Goal: Task Accomplishment & Management: Manage account settings

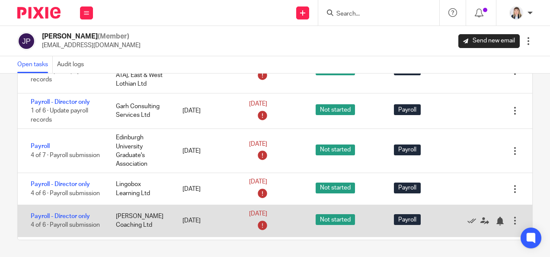
scroll to position [130, 0]
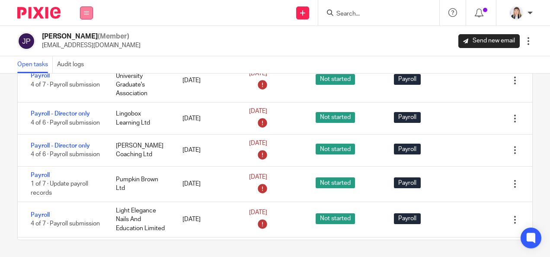
click at [89, 16] on button at bounding box center [86, 12] width 13 height 13
click at [81, 39] on link "Work" at bounding box center [82, 40] width 14 height 6
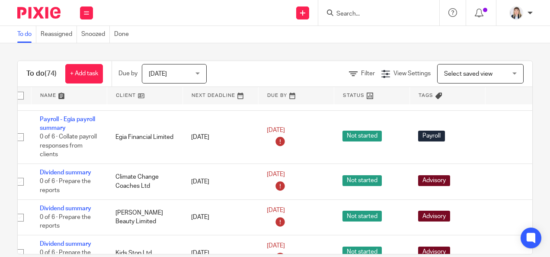
scroll to position [216, 0]
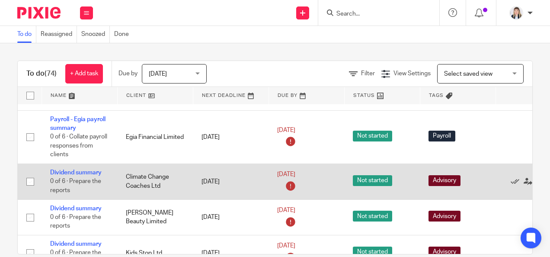
click at [29, 181] on input "checkbox" at bounding box center [30, 181] width 16 height 16
checkbox input "true"
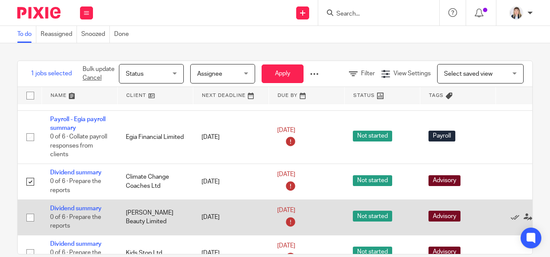
click at [27, 220] on input "checkbox" at bounding box center [30, 217] width 16 height 16
checkbox input "true"
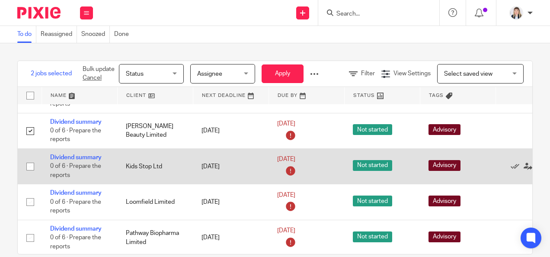
click at [28, 166] on input "checkbox" at bounding box center [30, 166] width 16 height 16
checkbox input "true"
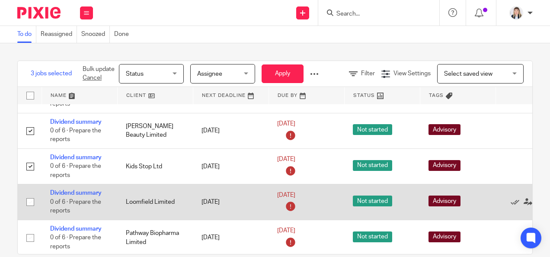
click at [30, 204] on input "checkbox" at bounding box center [30, 202] width 16 height 16
checkbox input "true"
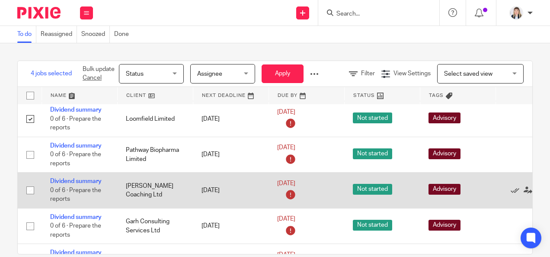
scroll to position [389, 0]
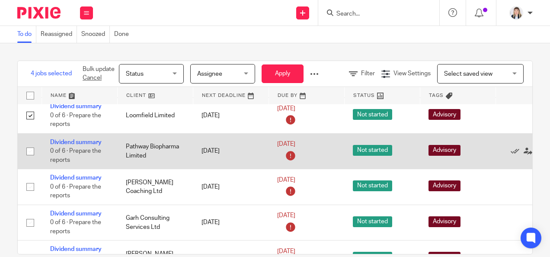
click at [29, 153] on input "checkbox" at bounding box center [30, 151] width 16 height 16
checkbox input "true"
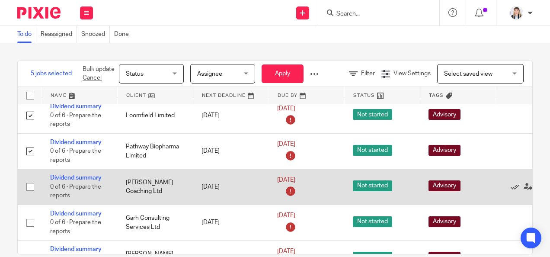
click at [29, 185] on input "checkbox" at bounding box center [30, 187] width 16 height 16
checkbox input "true"
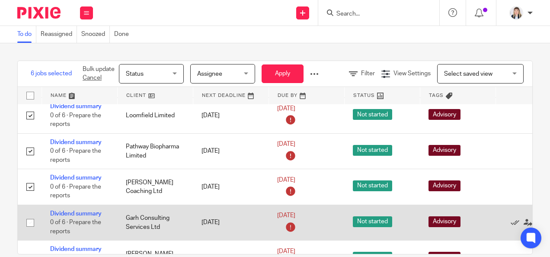
scroll to position [432, 0]
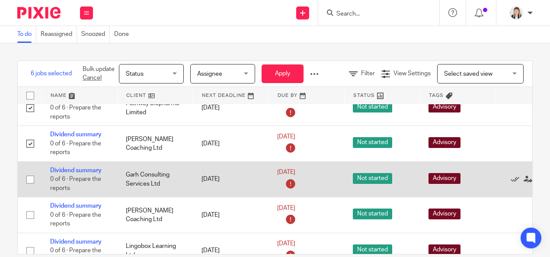
click at [29, 176] on input "checkbox" at bounding box center [30, 179] width 16 height 16
checkbox input "true"
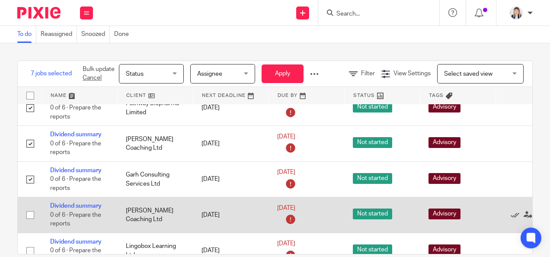
click at [33, 213] on input "checkbox" at bounding box center [30, 215] width 16 height 16
checkbox input "true"
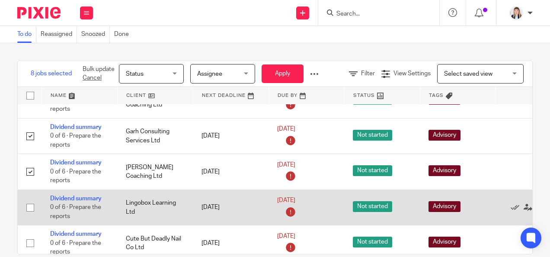
click at [32, 204] on input "checkbox" at bounding box center [30, 207] width 16 height 16
checkbox input "true"
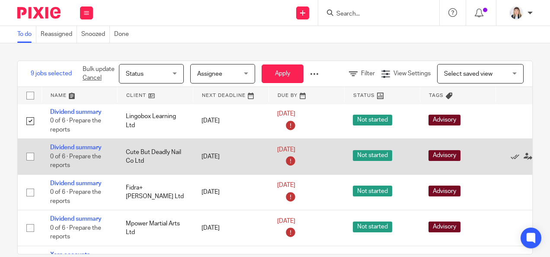
click at [27, 156] on input "checkbox" at bounding box center [30, 156] width 16 height 16
checkbox input "true"
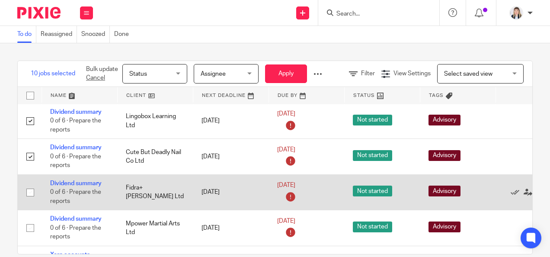
click at [30, 193] on input "checkbox" at bounding box center [30, 192] width 16 height 16
checkbox input "true"
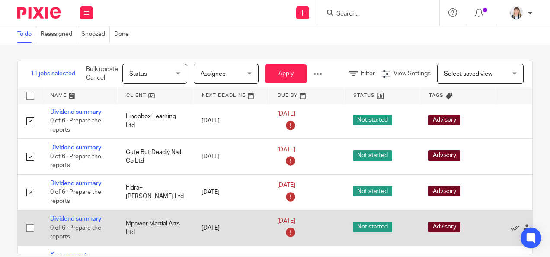
click at [25, 226] on input "checkbox" at bounding box center [30, 228] width 16 height 16
checkbox input "true"
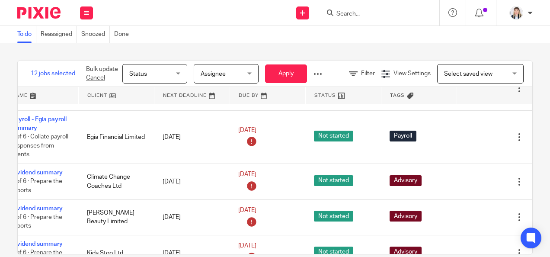
scroll to position [216, 58]
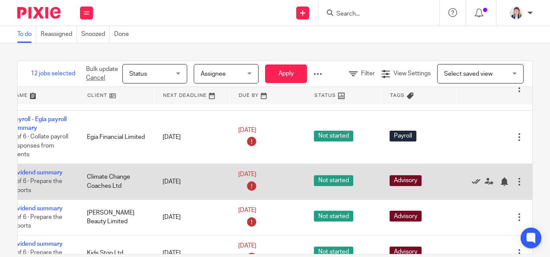
click at [472, 180] on icon at bounding box center [476, 181] width 9 height 9
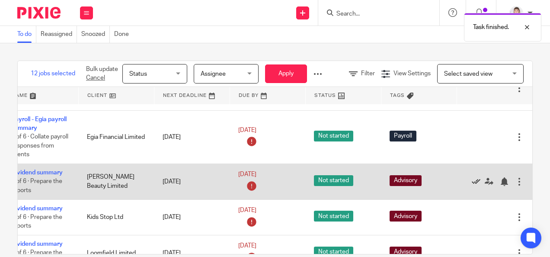
click at [472, 179] on icon at bounding box center [476, 181] width 9 height 9
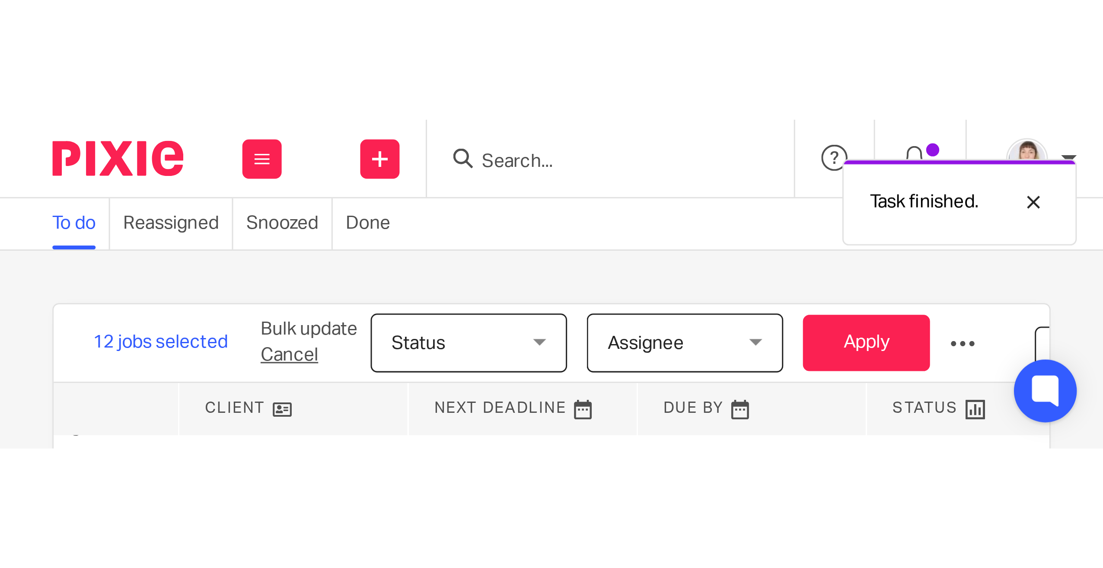
scroll to position [216, 0]
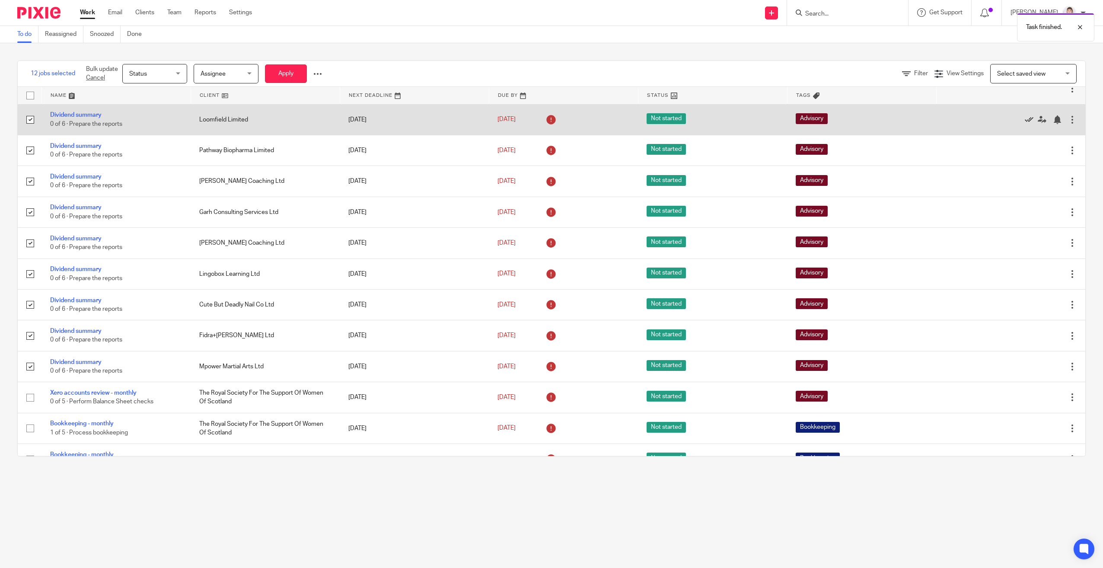
click at [549, 118] on icon at bounding box center [1029, 119] width 9 height 9
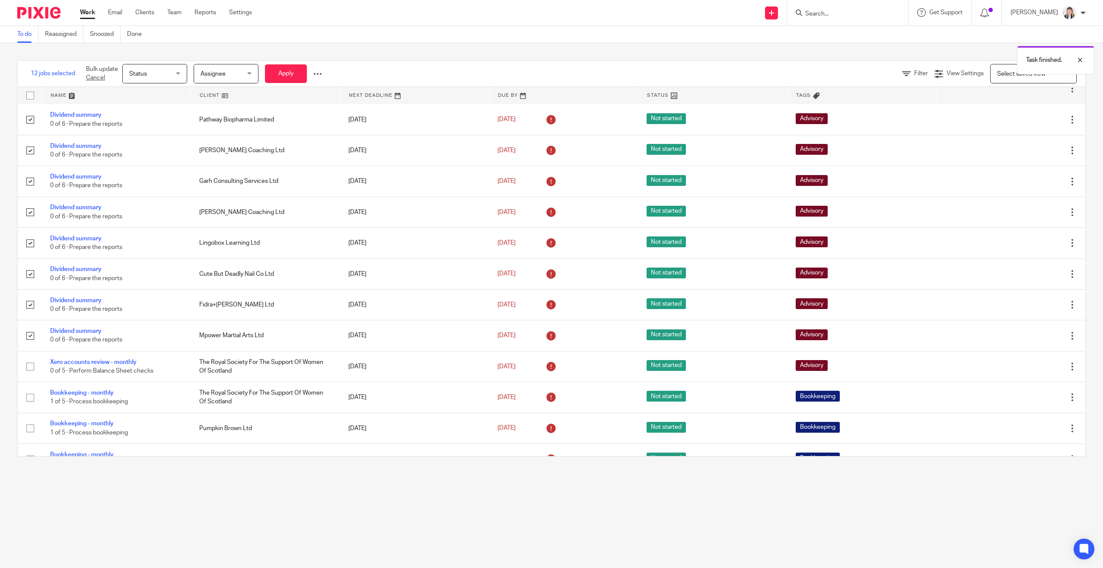
click at [549, 118] on icon at bounding box center [1029, 119] width 9 height 9
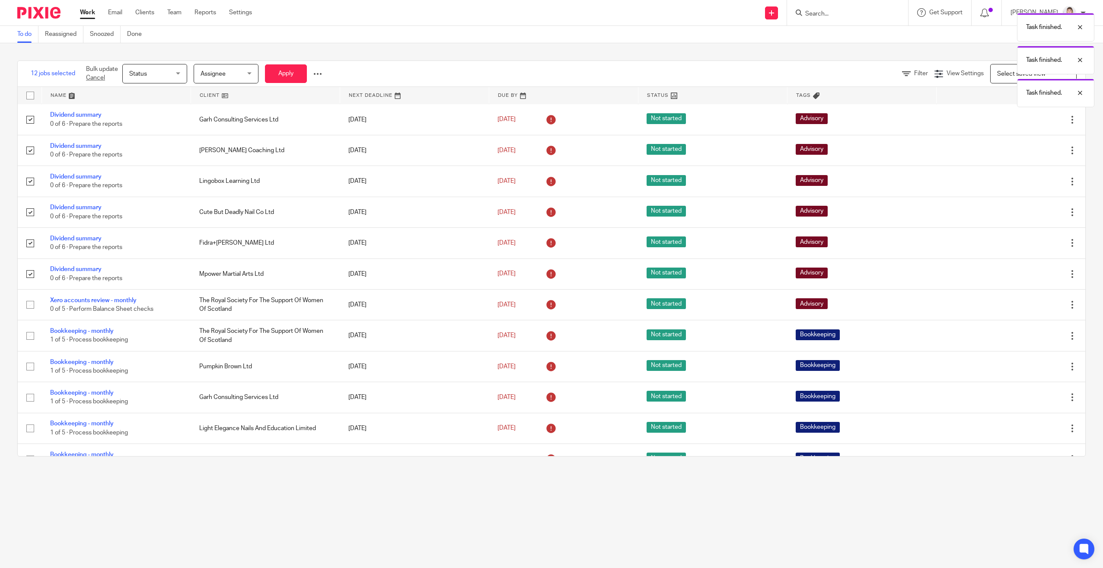
click at [549, 118] on icon at bounding box center [1029, 119] width 9 height 9
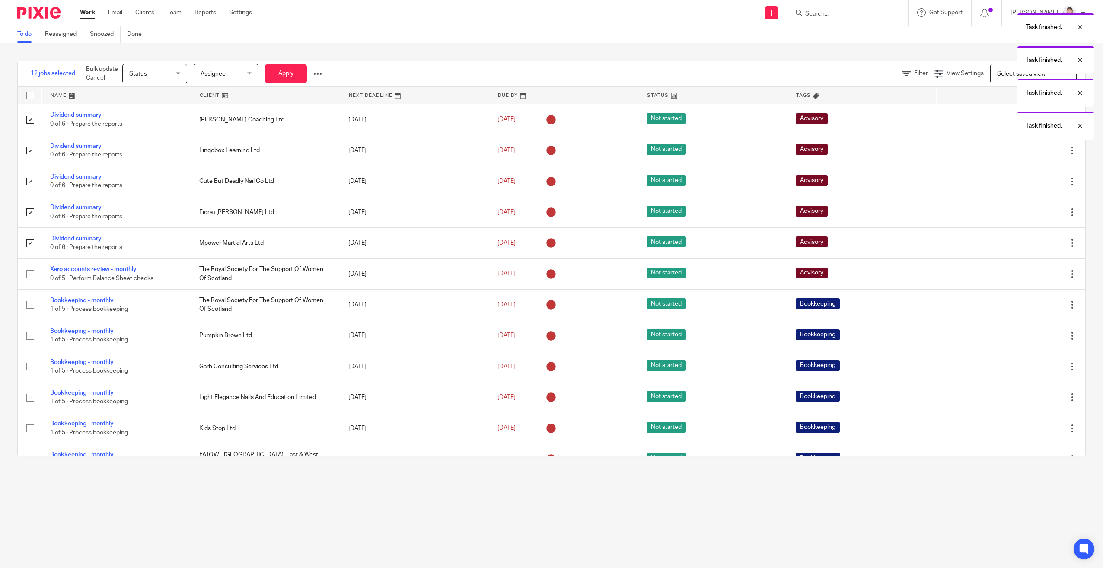
click at [549, 118] on div "Task finished. Task finished. Task finished. Task finished." at bounding box center [823, 74] width 543 height 131
click at [549, 124] on div "Task finished. Task finished. Task finished. Task finished." at bounding box center [823, 74] width 543 height 131
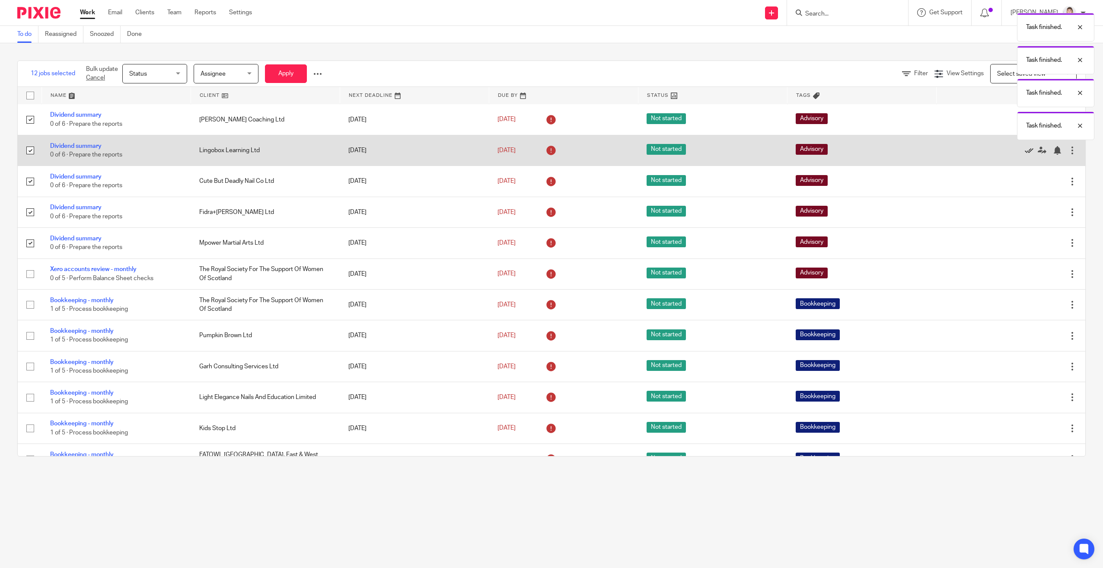
click at [549, 151] on icon at bounding box center [1029, 150] width 9 height 9
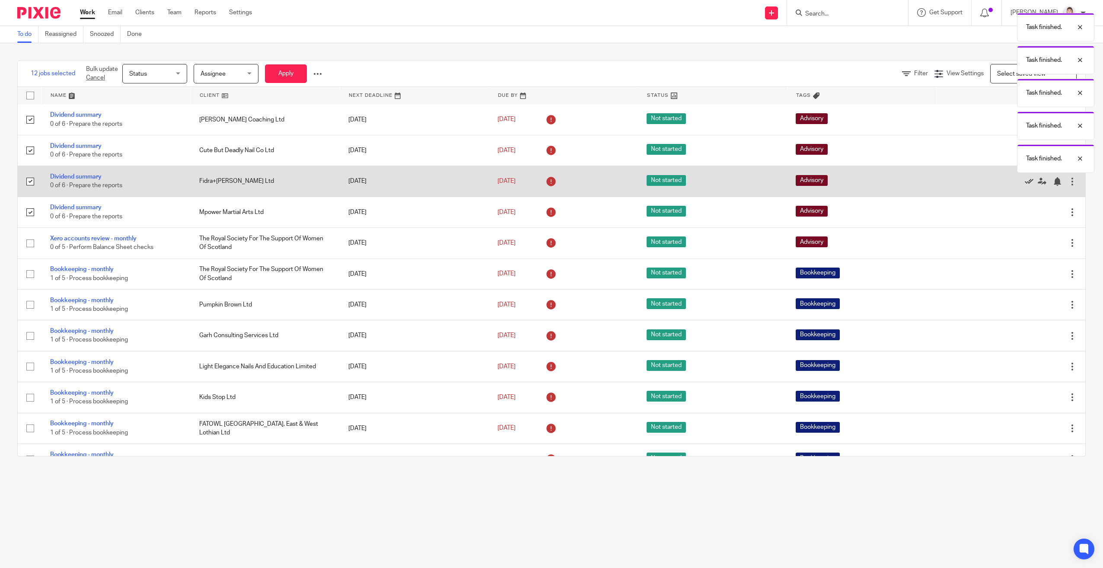
click at [549, 182] on icon at bounding box center [1029, 181] width 9 height 9
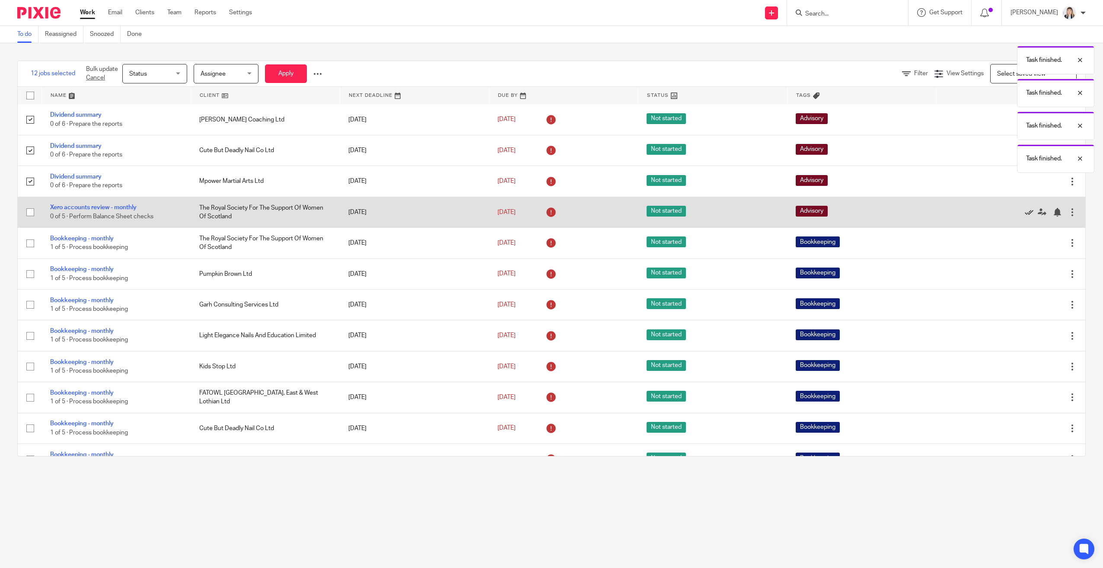
click at [549, 213] on icon at bounding box center [1029, 212] width 9 height 9
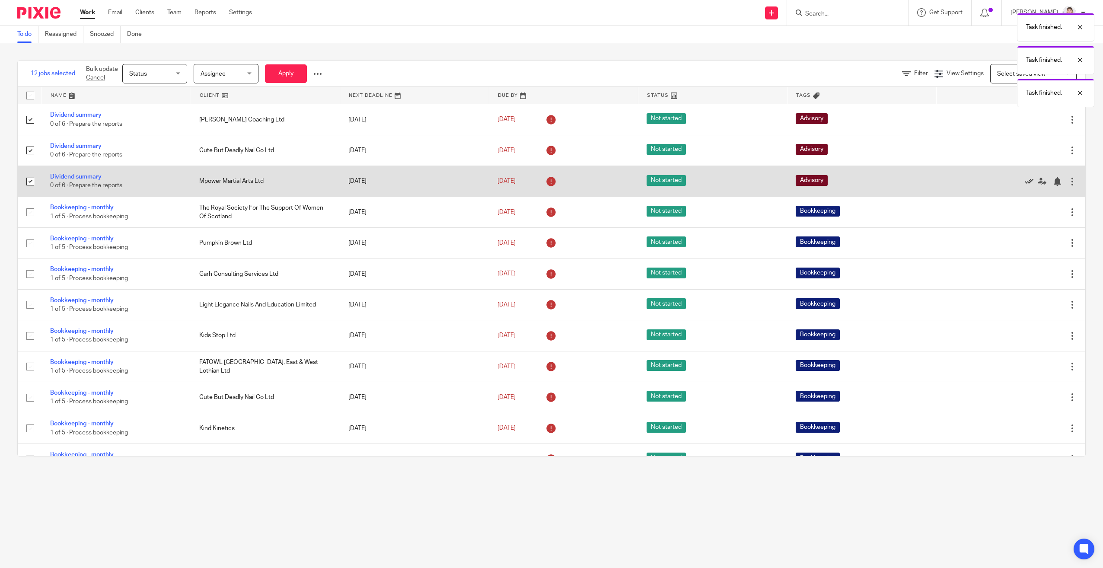
click at [549, 182] on icon at bounding box center [1029, 181] width 9 height 9
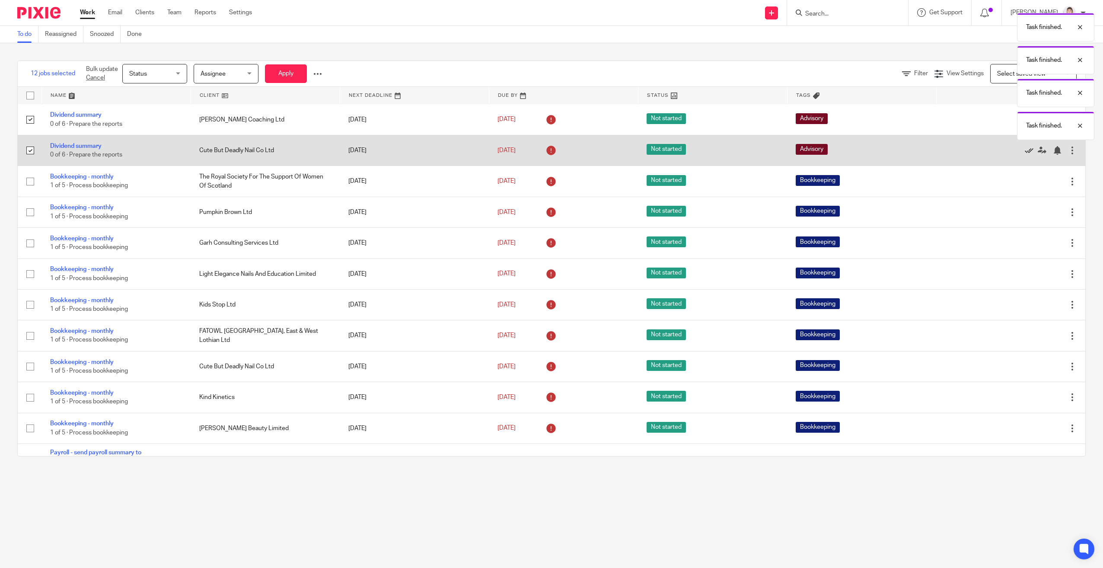
click at [549, 151] on icon at bounding box center [1029, 150] width 9 height 9
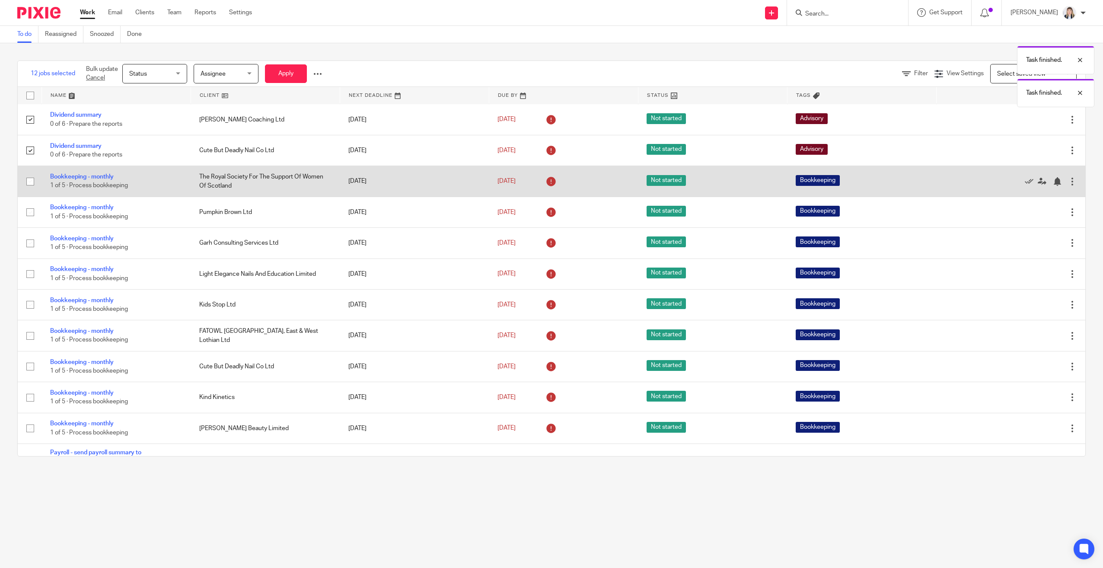
drag, startPoint x: 1011, startPoint y: 153, endPoint x: 1008, endPoint y: 144, distance: 9.2
click at [549, 153] on icon at bounding box center [1029, 150] width 9 height 9
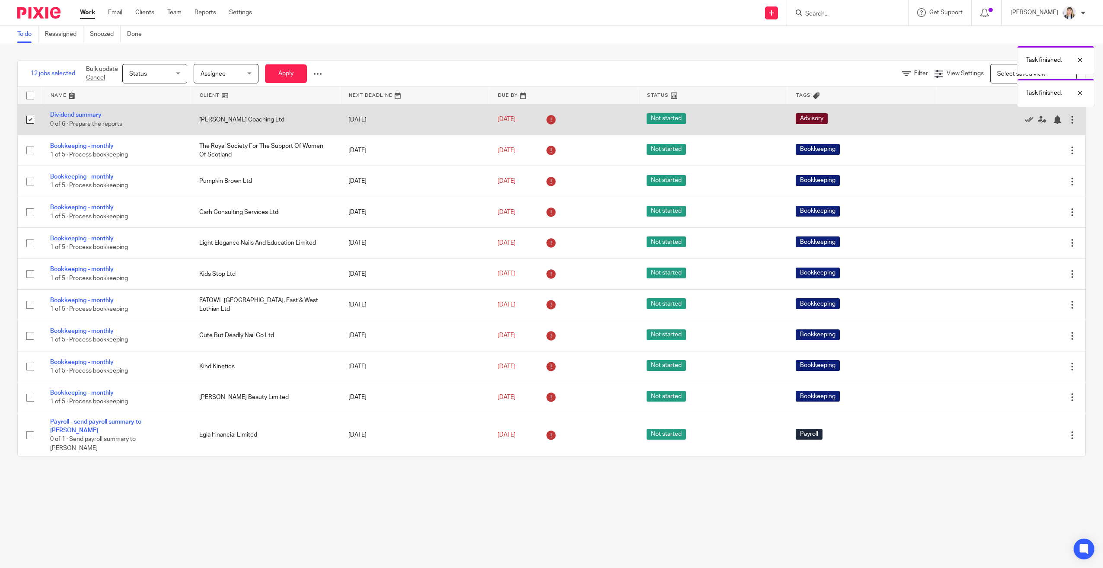
click at [549, 118] on icon at bounding box center [1029, 119] width 9 height 9
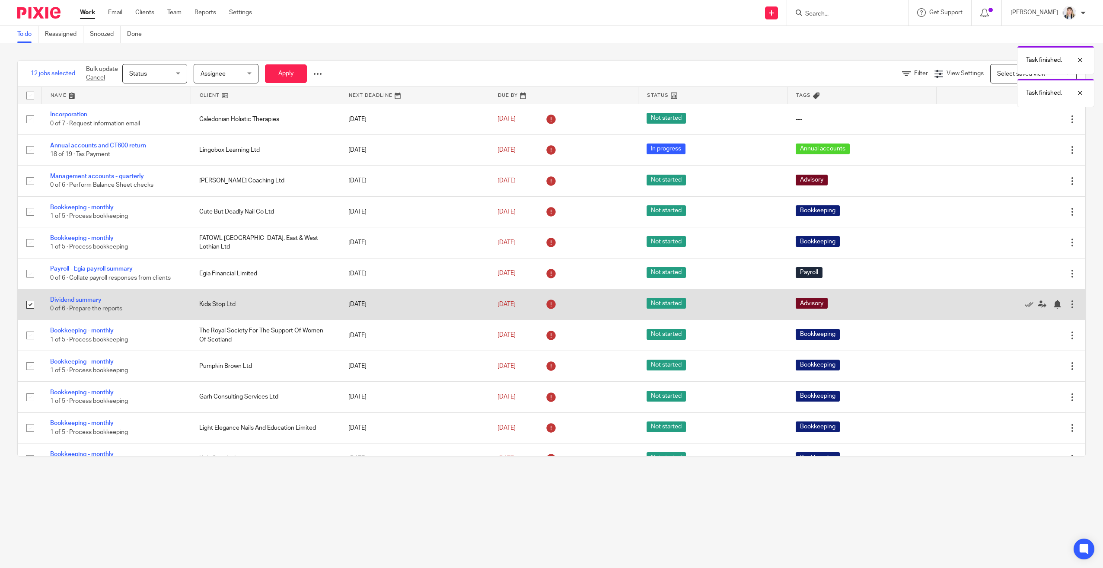
scroll to position [0, 0]
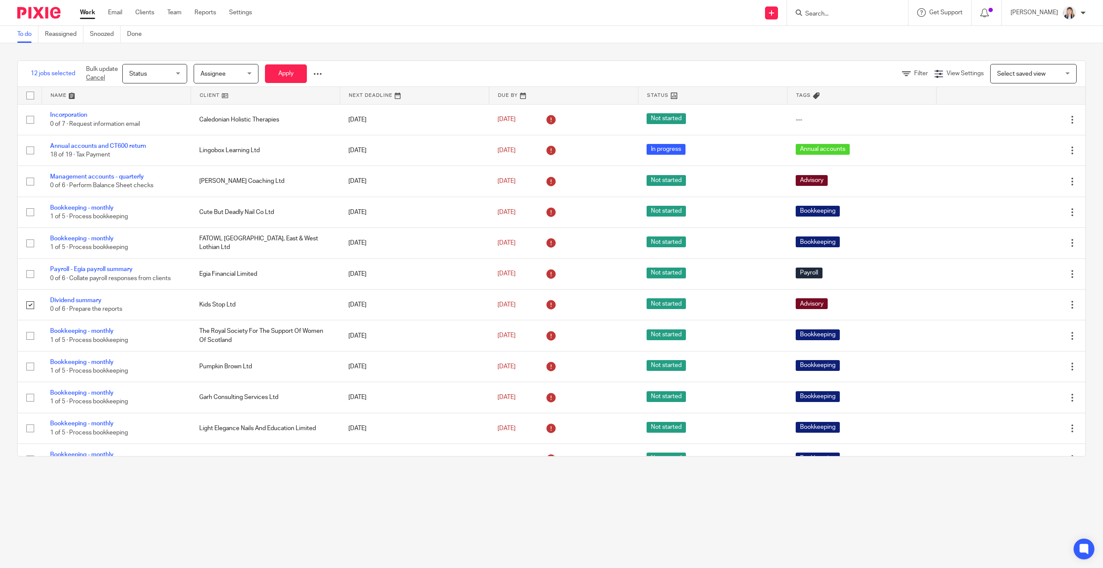
click at [168, 73] on span "Status" at bounding box center [152, 73] width 46 height 18
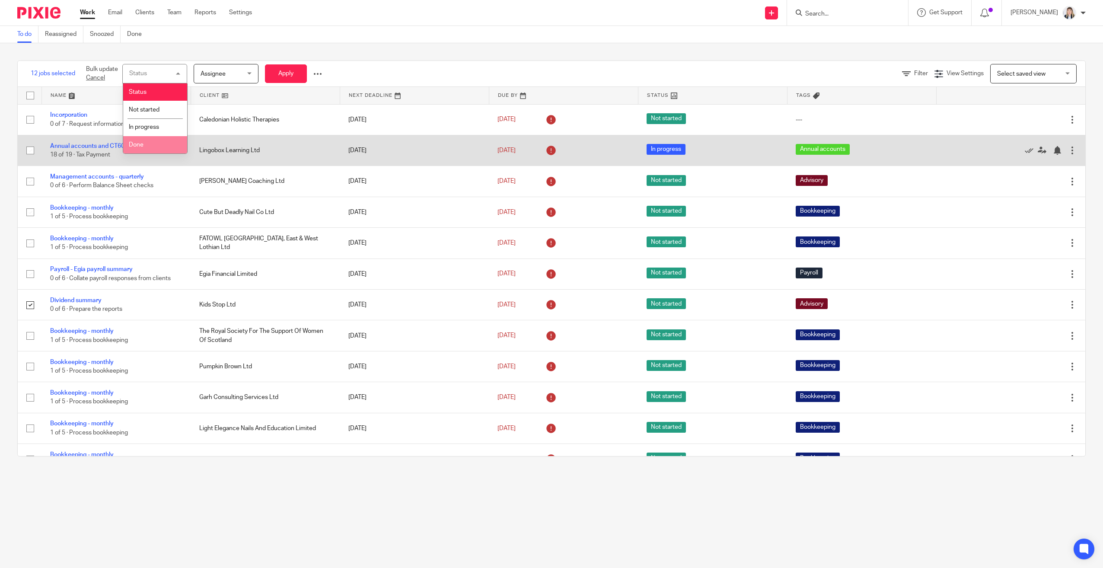
click at [148, 141] on li "Done" at bounding box center [155, 145] width 64 height 18
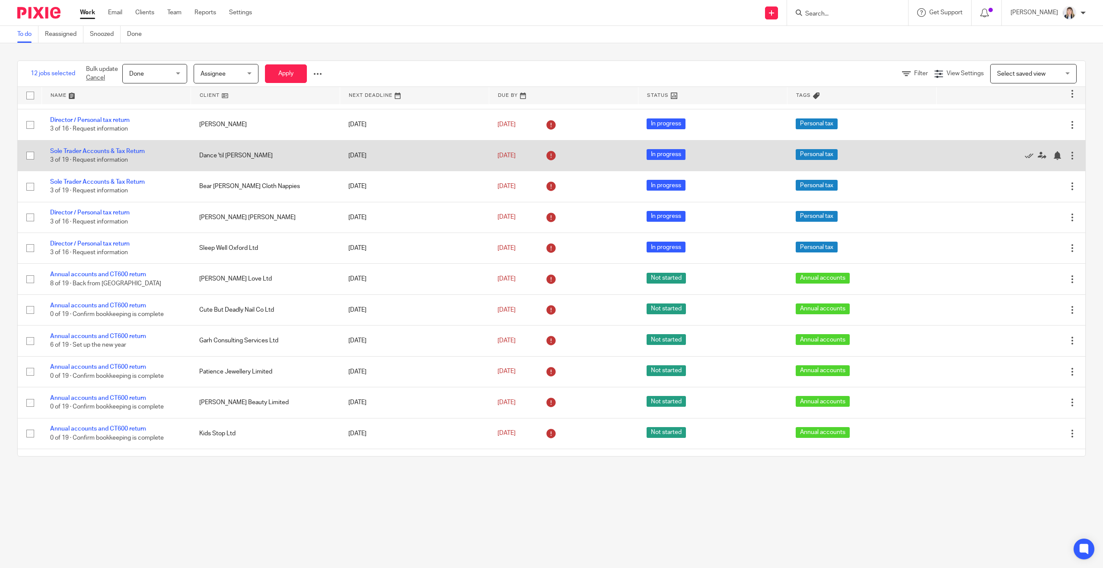
scroll to position [1572, 0]
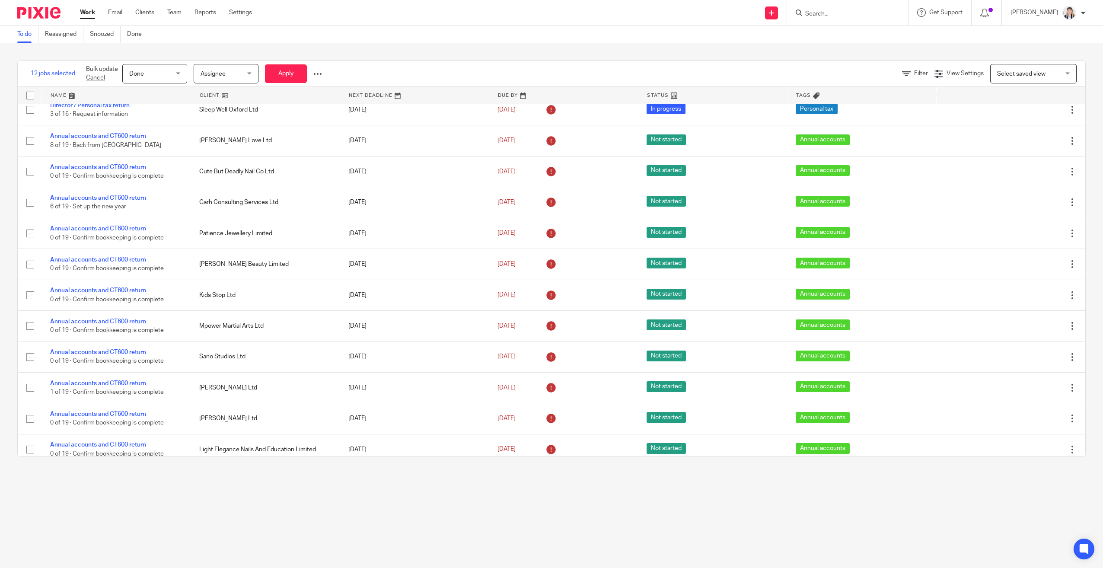
click at [153, 76] on span "Done" at bounding box center [152, 73] width 46 height 18
click at [150, 110] on span "Not started" at bounding box center [144, 110] width 31 height 6
click at [157, 76] on span "Not started" at bounding box center [144, 74] width 31 height 6
click at [153, 124] on span "In progress" at bounding box center [144, 127] width 30 height 6
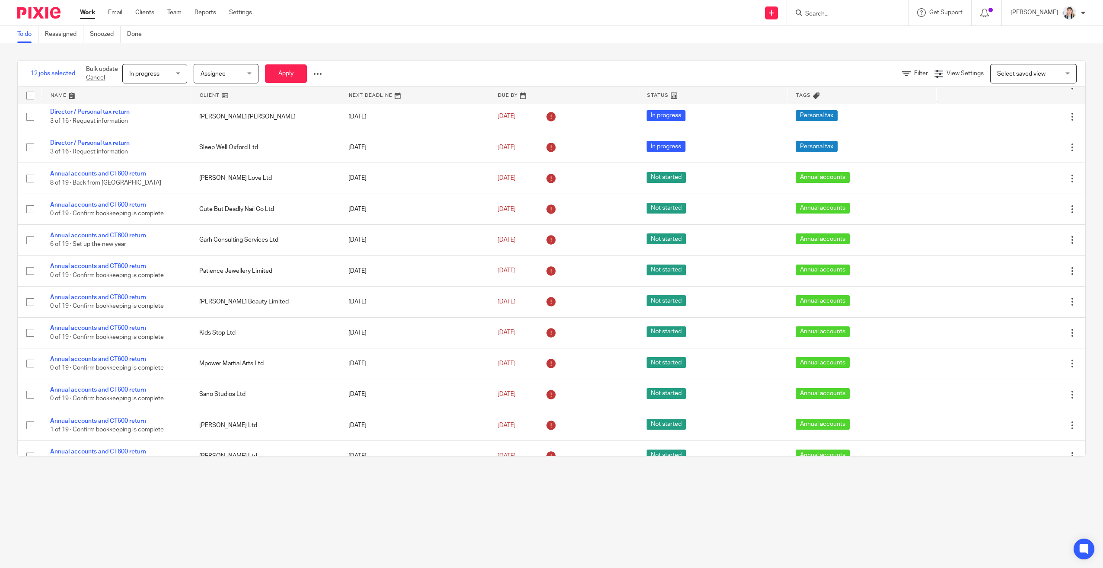
scroll to position [1312, 0]
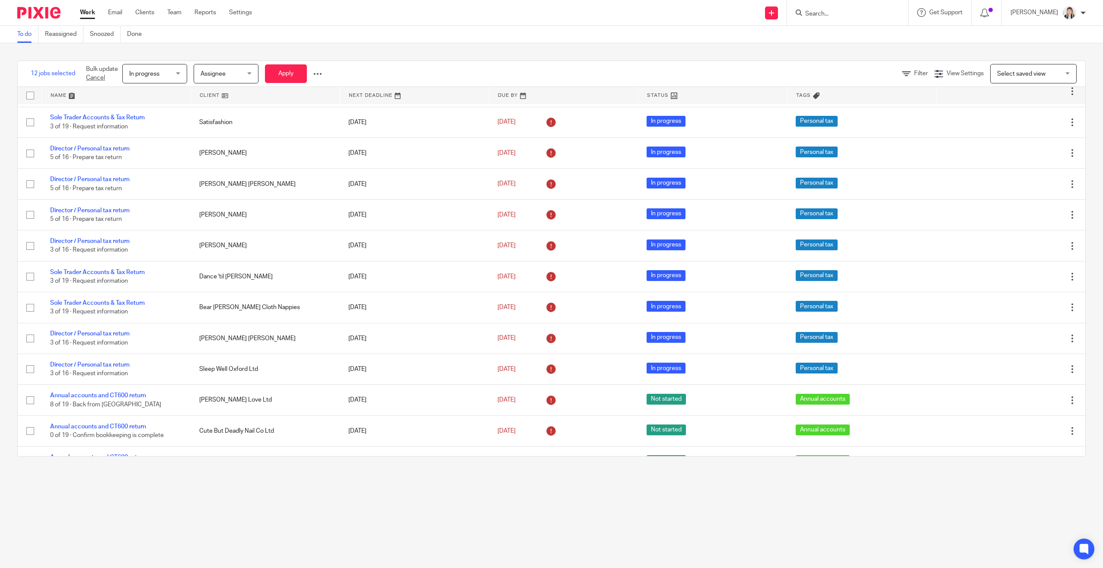
click at [549, 78] on div "Filter View Settings View Settings Manage saved views Select saved view Select …" at bounding box center [713, 73] width 744 height 19
click at [549, 75] on span "Filter" at bounding box center [921, 73] width 14 height 6
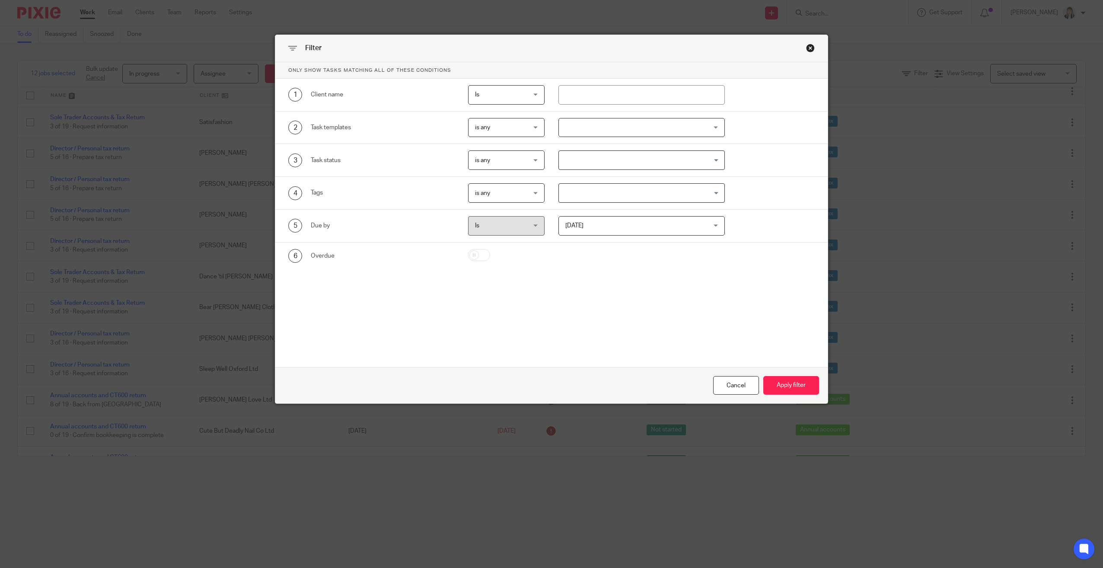
click at [549, 159] on input "Search for option" at bounding box center [640, 160] width 160 height 15
click at [549, 160] on input "Search for option" at bounding box center [640, 160] width 160 height 15
click at [549, 133] on div at bounding box center [641, 127] width 166 height 19
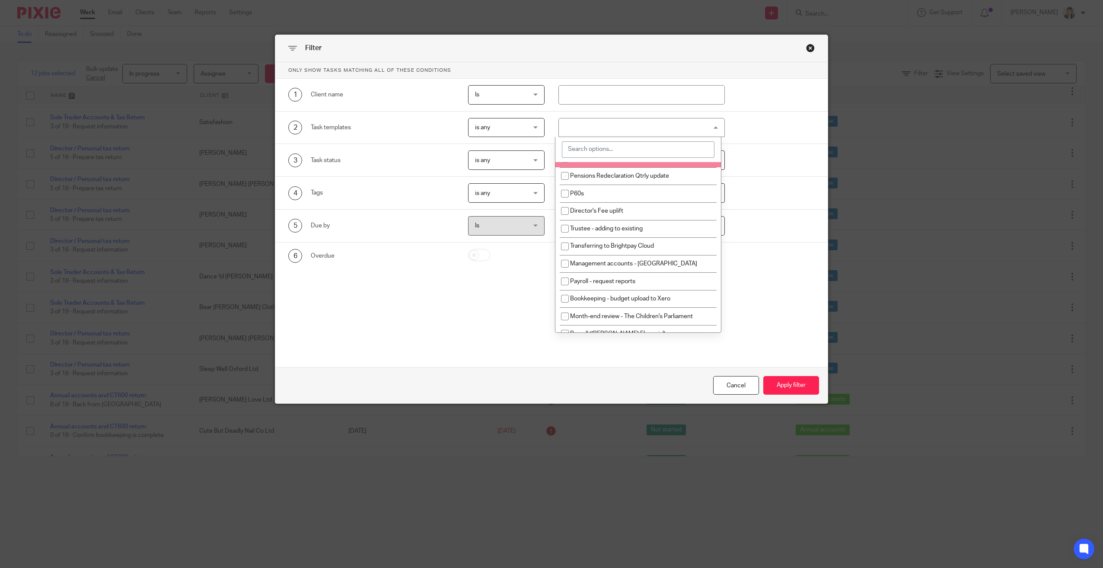
scroll to position [1531, 0]
